Goal: Information Seeking & Learning: Check status

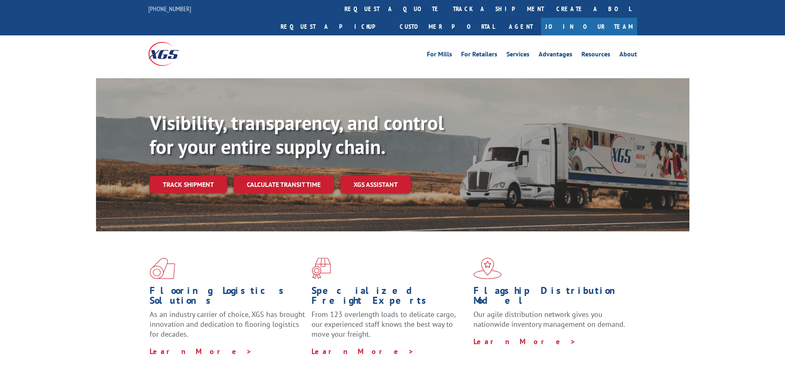
drag, startPoint x: 0, startPoint y: 0, endPoint x: 185, endPoint y: 176, distance: 255.6
click at [185, 176] on div "Visibility, transparency, and control for your entire supply chain. Track shipm…" at bounding box center [420, 168] width 540 height 115
click at [188, 176] on link "Track shipment" at bounding box center [188, 184] width 77 height 17
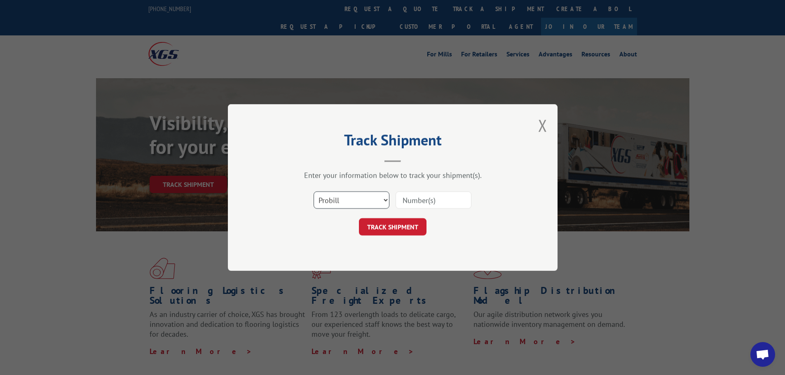
drag, startPoint x: 345, startPoint y: 199, endPoint x: 345, endPoint y: 208, distance: 8.3
click at [345, 199] on select "Select category... Probill BOL PO" at bounding box center [352, 200] width 76 height 17
select select "bol"
click at [314, 192] on select "Select category... Probill BOL PO" at bounding box center [352, 200] width 76 height 17
click at [423, 195] on input at bounding box center [434, 200] width 76 height 17
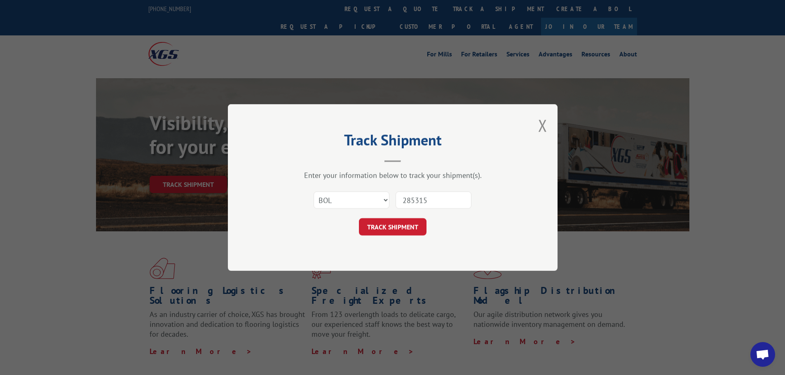
type input "2853150"
click button "TRACK SHIPMENT" at bounding box center [393, 226] width 68 height 17
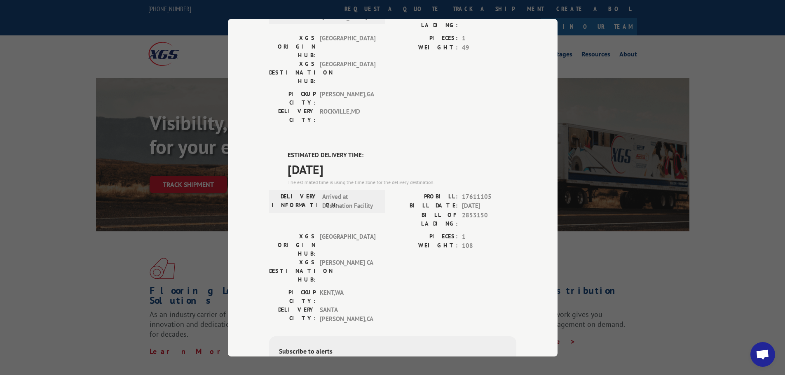
scroll to position [168, 0]
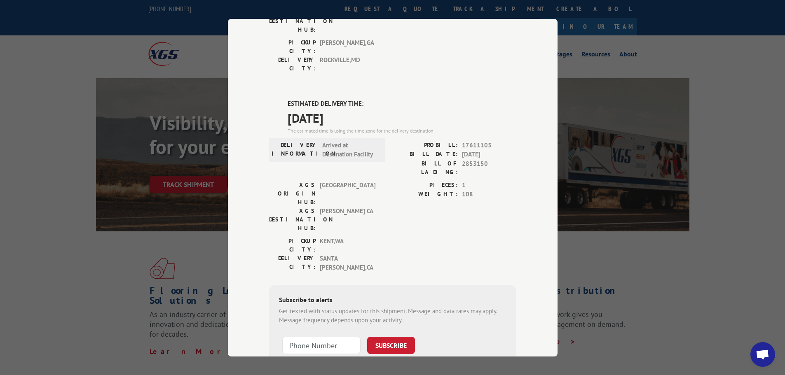
drag, startPoint x: 166, startPoint y: 77, endPoint x: 202, endPoint y: 66, distance: 38.3
click at [166, 77] on div "Track Shipment DELIVERED DELIVERY INFORMATION: [DATE] 02:35 pm [PERSON_NAME]: 1…" at bounding box center [392, 187] width 785 height 375
